Goal: Task Accomplishment & Management: Manage account settings

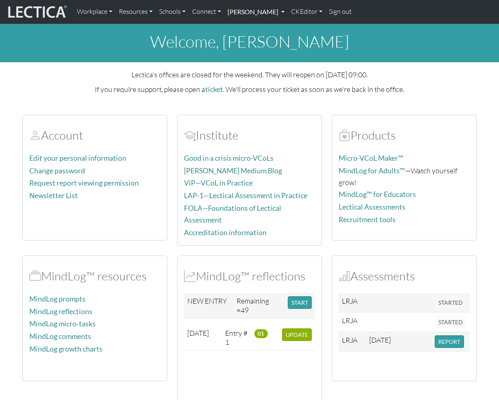
click at [271, 14] on link "[PERSON_NAME]" at bounding box center [255, 11] width 63 height 17
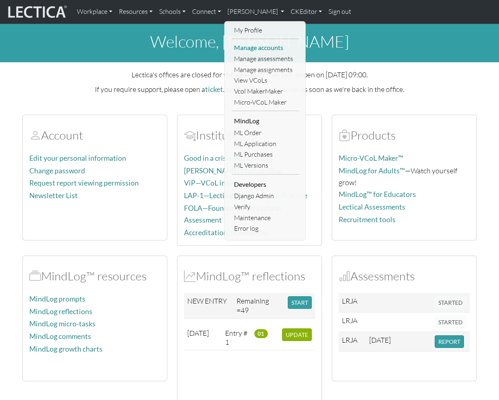
click at [266, 48] on link "Manage accounts" at bounding box center [265, 47] width 67 height 11
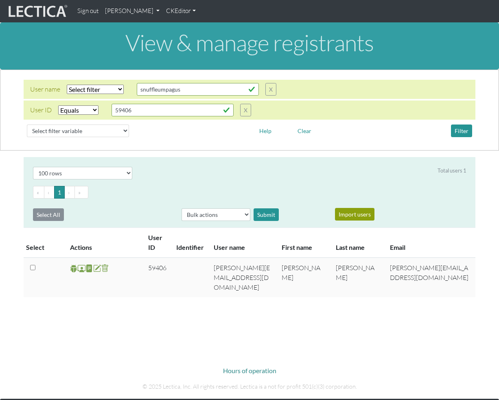
select select "equal"
select select "100"
click at [154, 96] on input "59406" at bounding box center [198, 89] width 122 height 13
paste input "653"
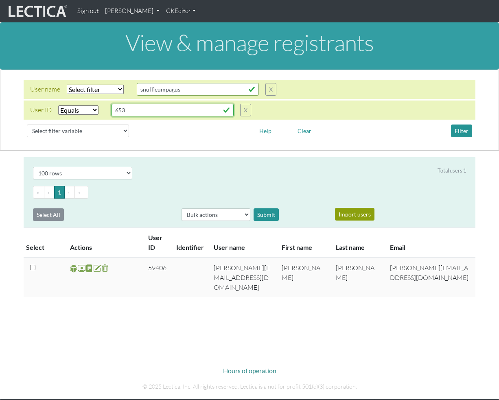
type input "653"
click at [465, 132] on button "Filter" at bounding box center [461, 130] width 21 height 13
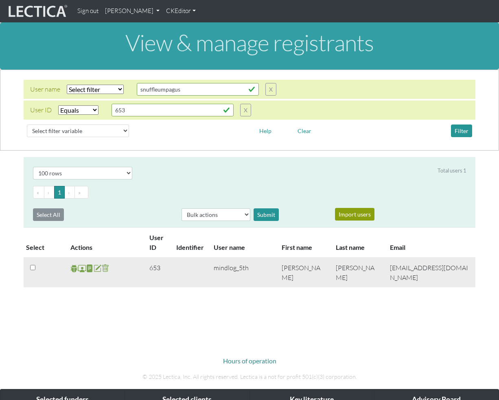
click at [81, 270] on span at bounding box center [82, 268] width 8 height 9
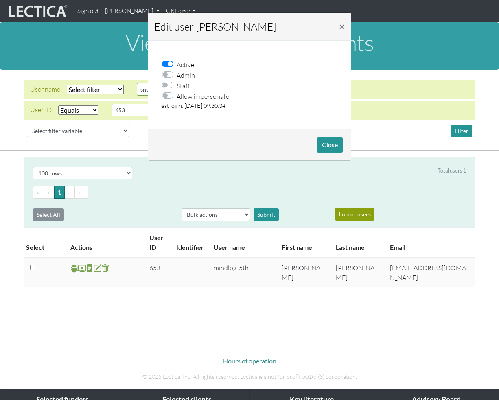
click at [177, 98] on label "Allow impersonate" at bounding box center [203, 96] width 52 height 11
click at [169, 98] on input "Allow impersonate" at bounding box center [170, 95] width 7 height 8
checkbox input "true"
click at [331, 141] on button "Close" at bounding box center [329, 144] width 26 height 15
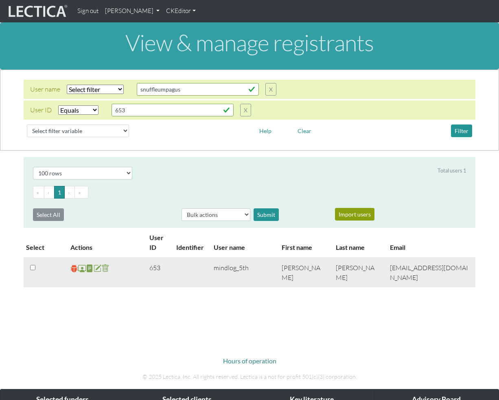
click at [75, 269] on span at bounding box center [74, 268] width 8 height 9
